Goal: Complete application form

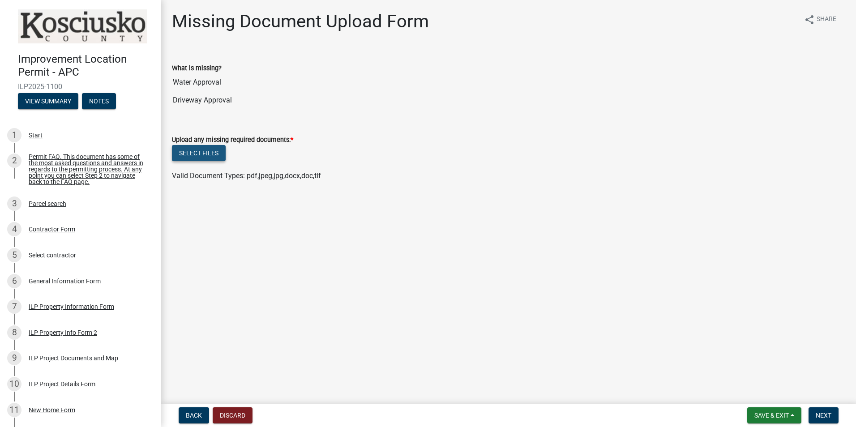
click at [203, 153] on button "Select files" at bounding box center [199, 153] width 54 height 16
click at [197, 155] on button "Select files" at bounding box center [199, 153] width 54 height 16
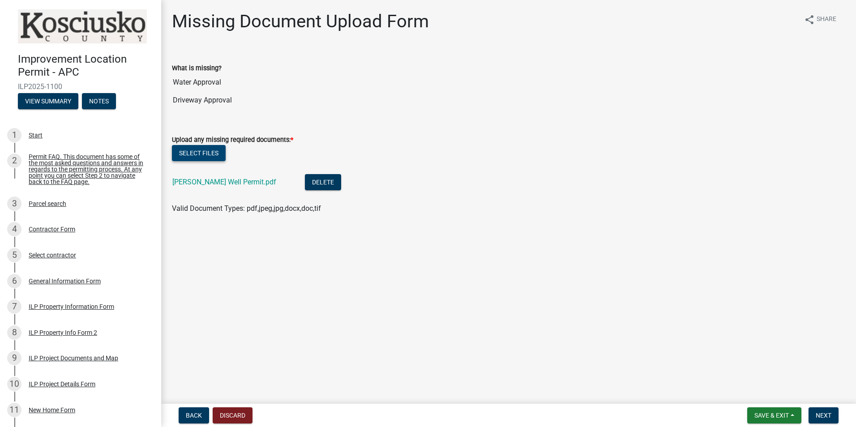
click at [209, 151] on button "Select files" at bounding box center [199, 153] width 54 height 16
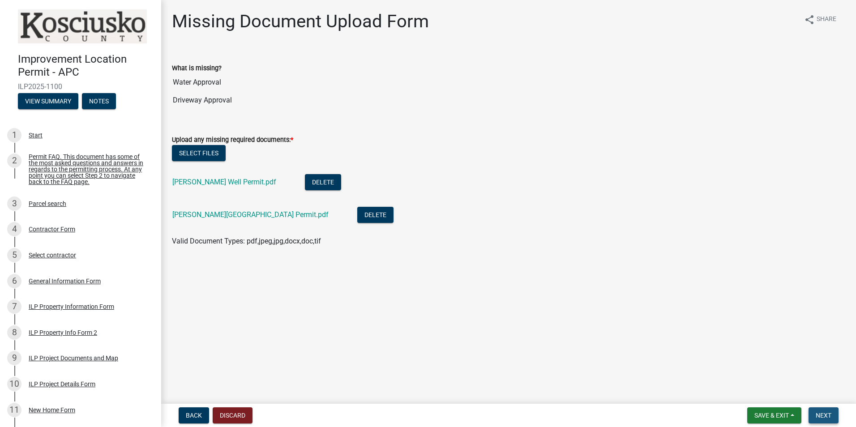
click at [820, 414] on span "Next" at bounding box center [823, 415] width 16 height 7
